Goal: Navigation & Orientation: Find specific page/section

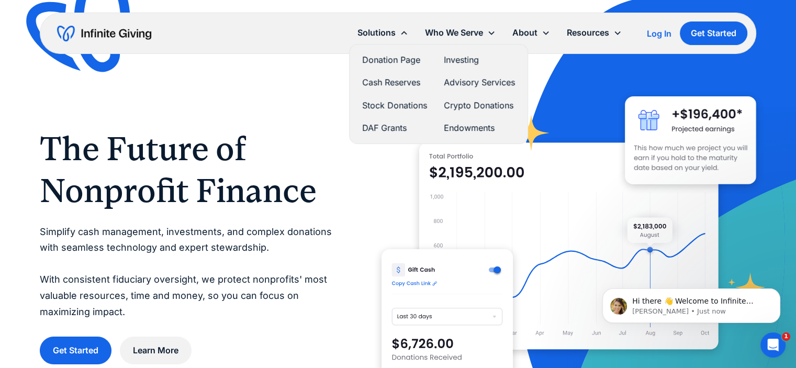
click at [392, 58] on link "Donation Page" at bounding box center [394, 60] width 65 height 14
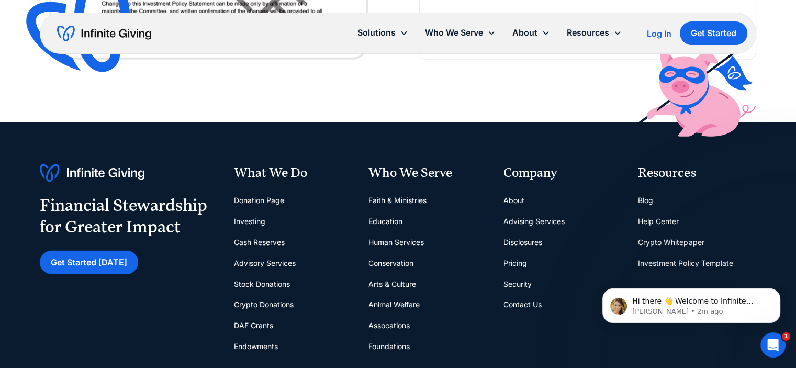
scroll to position [2251, 0]
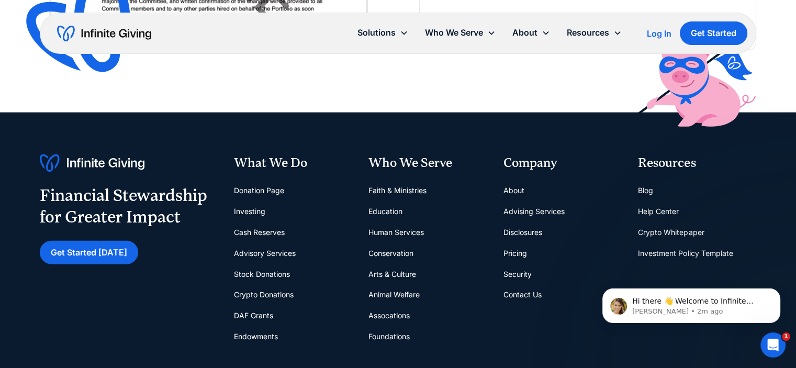
click at [395, 252] on link "Conservation" at bounding box center [390, 253] width 45 height 21
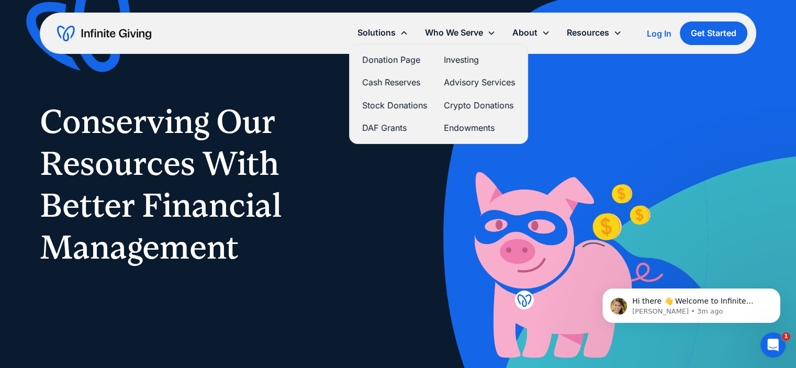
click at [392, 104] on link "Stock Donations" at bounding box center [394, 105] width 65 height 14
